Goal: Task Accomplishment & Management: Manage account settings

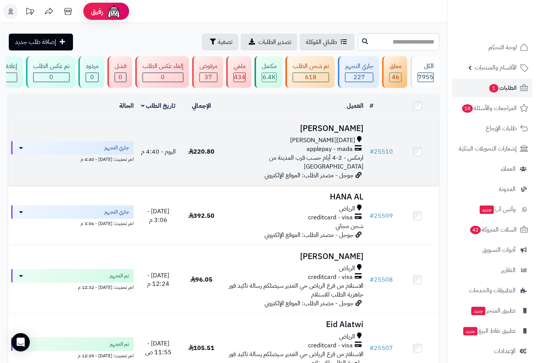
click at [338, 143] on span "خميس مشيط" at bounding box center [322, 140] width 65 height 9
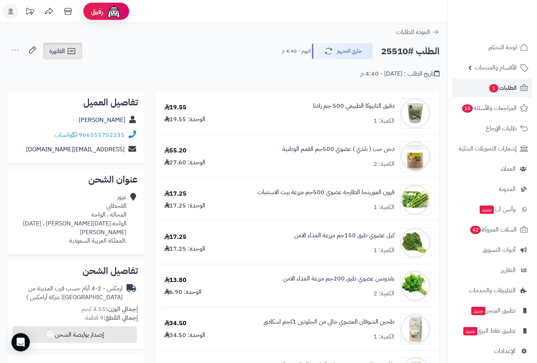
click at [62, 45] on link "الفاتورة" at bounding box center [62, 51] width 39 height 17
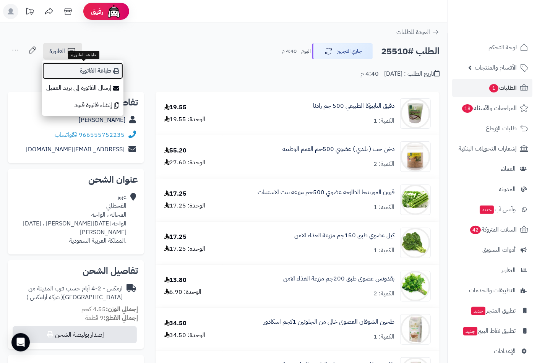
click at [94, 71] on link "طباعة الفاتورة" at bounding box center [82, 70] width 81 height 17
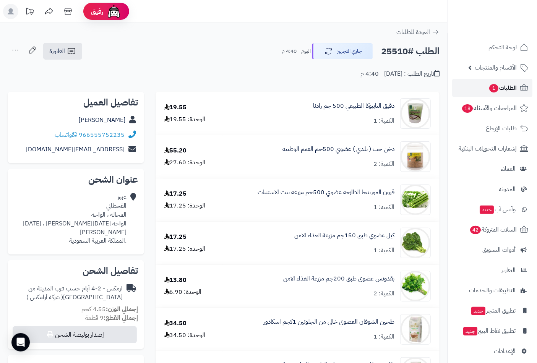
click at [509, 84] on span "الطلبات 1" at bounding box center [503, 88] width 28 height 11
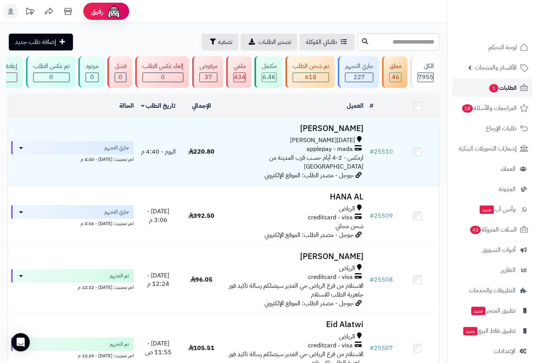
click at [502, 85] on span "الطلبات 1" at bounding box center [503, 88] width 28 height 11
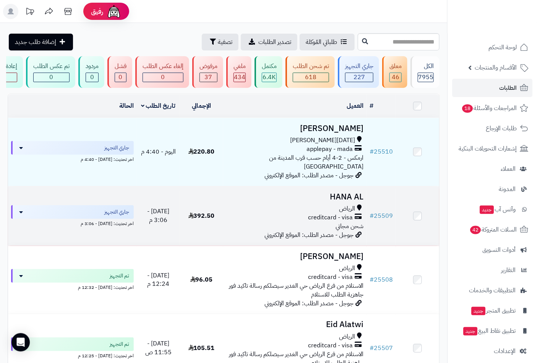
click at [353, 209] on div "الرياض creditcard - visa شحن مجاني" at bounding box center [295, 218] width 138 height 26
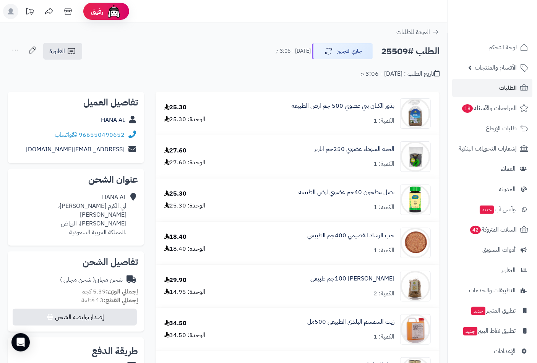
click at [399, 50] on h2 "الطلب #25509" at bounding box center [410, 52] width 58 height 16
drag, startPoint x: 399, startPoint y: 50, endPoint x: 236, endPoint y: 24, distance: 164.6
click at [511, 85] on span "الطلبات" at bounding box center [508, 88] width 18 height 11
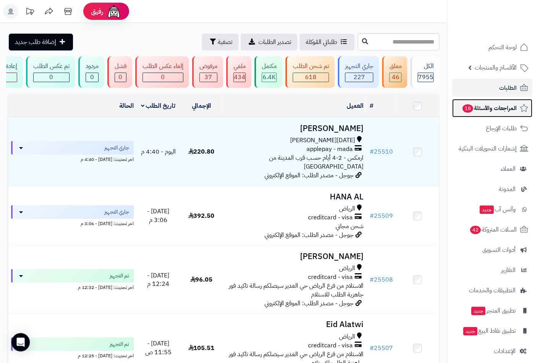
click at [488, 107] on span "المراجعات والأسئلة 18" at bounding box center [489, 108] width 55 height 11
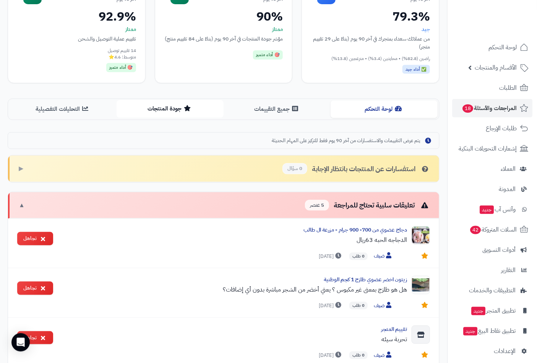
click at [162, 110] on button "جودة المنتجات" at bounding box center [170, 108] width 107 height 17
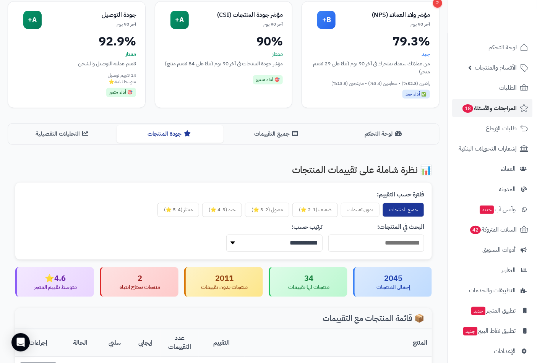
scroll to position [71, 0]
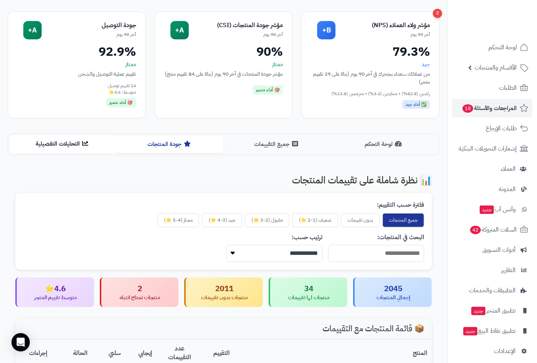
click at [75, 141] on button "التحليلات التفصيلية" at bounding box center [63, 143] width 107 height 17
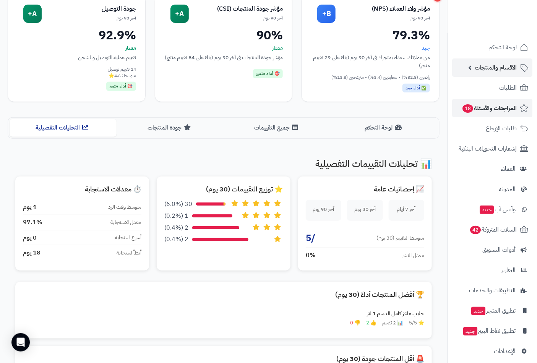
scroll to position [0, 0]
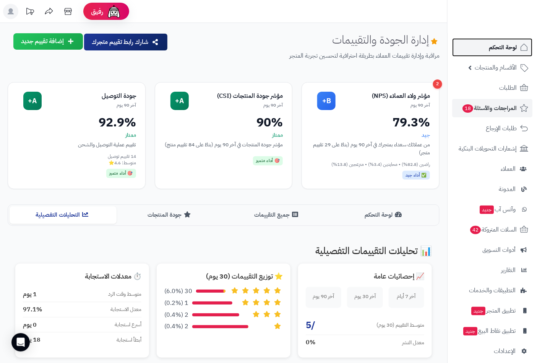
click at [498, 50] on span "لوحة التحكم" at bounding box center [503, 47] width 28 height 11
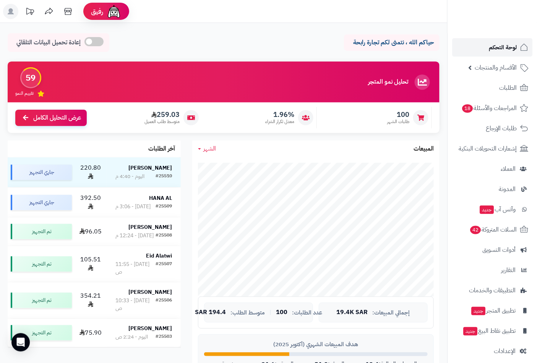
click at [487, 45] on link "لوحة التحكم" at bounding box center [492, 47] width 80 height 18
